Goal: Task Accomplishment & Management: Complete application form

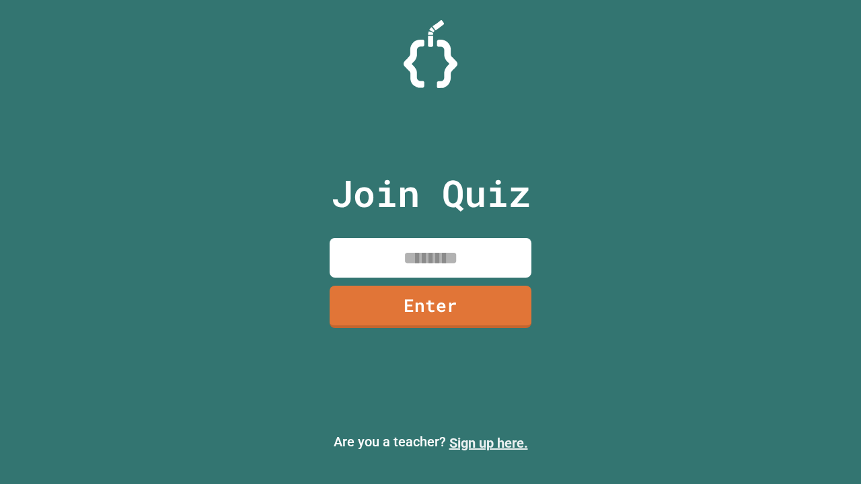
click at [488, 443] on link "Sign up here." at bounding box center [488, 443] width 79 height 16
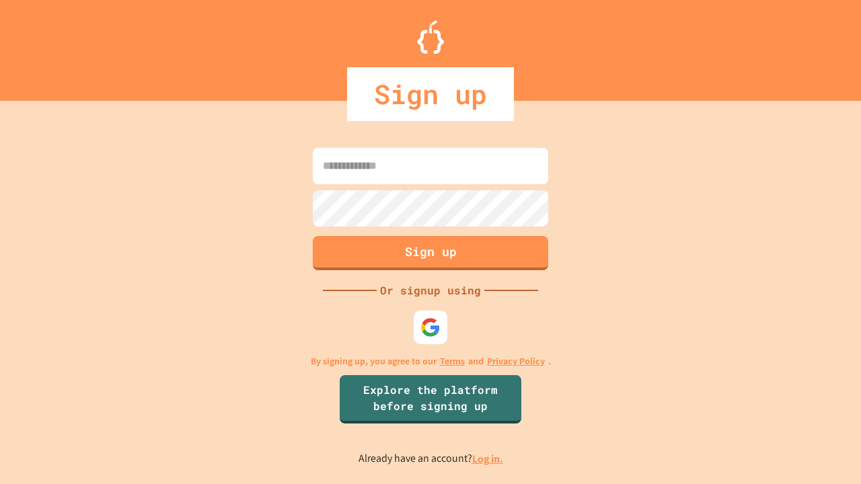
click at [488, 459] on link "Log in." at bounding box center [487, 459] width 31 height 14
